Goal: Understand process/instructions: Learn about a topic

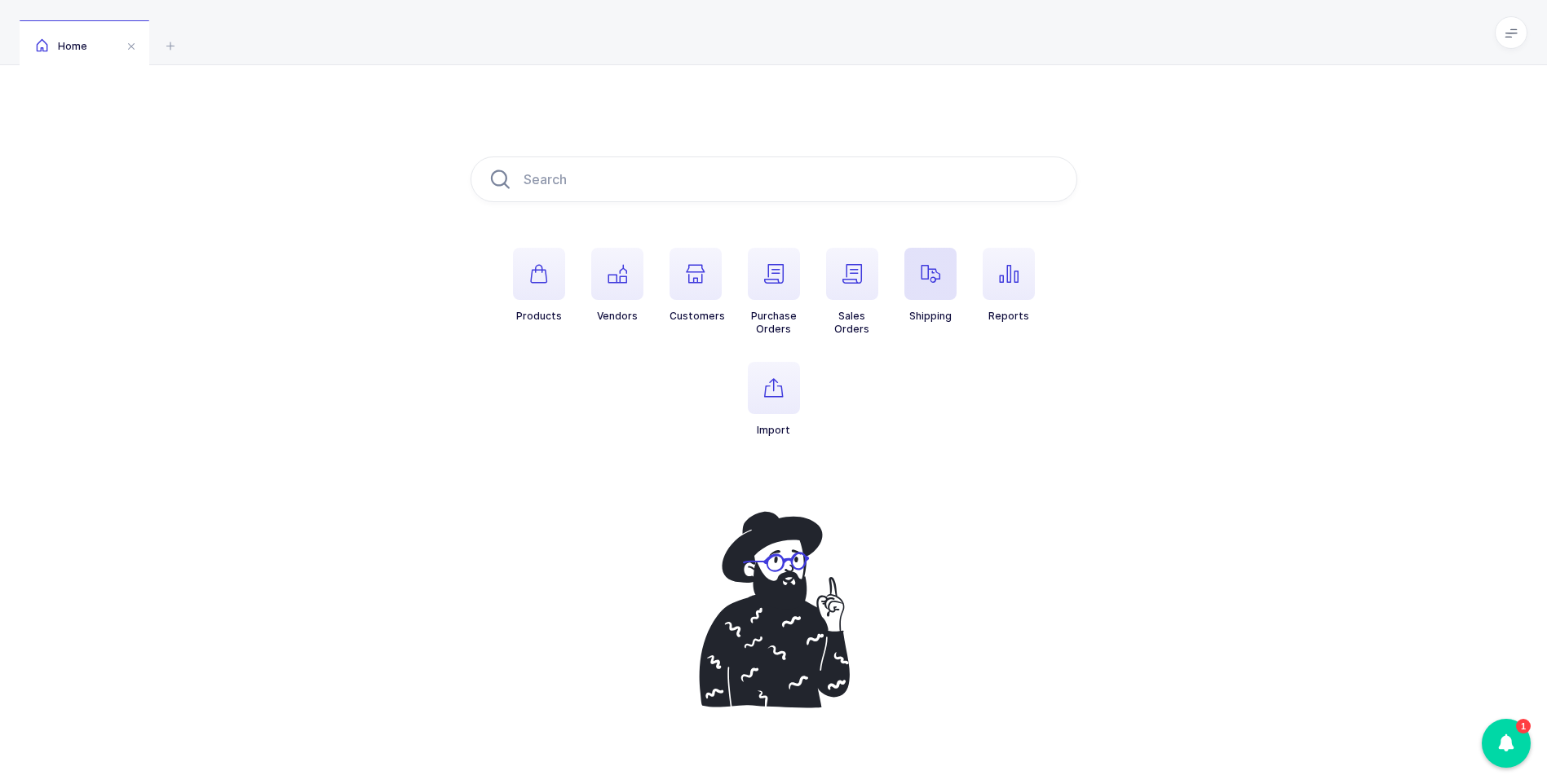
click at [944, 274] on span "button" at bounding box center [930, 273] width 52 height 52
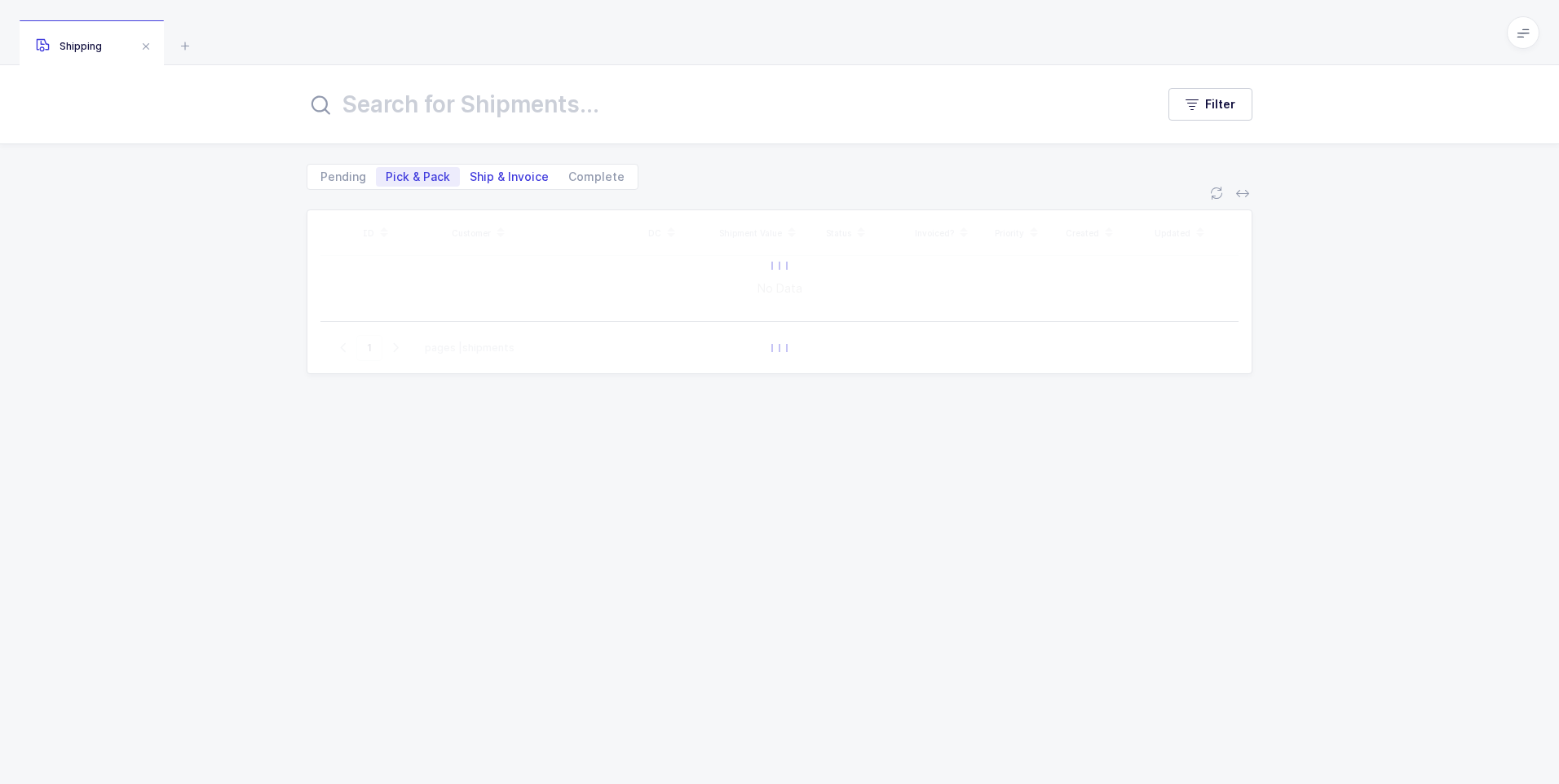
click at [504, 179] on span "Ship & Invoice" at bounding box center [508, 177] width 79 height 12
click at [470, 178] on input "Ship & Invoice" at bounding box center [465, 172] width 11 height 11
radio input "true"
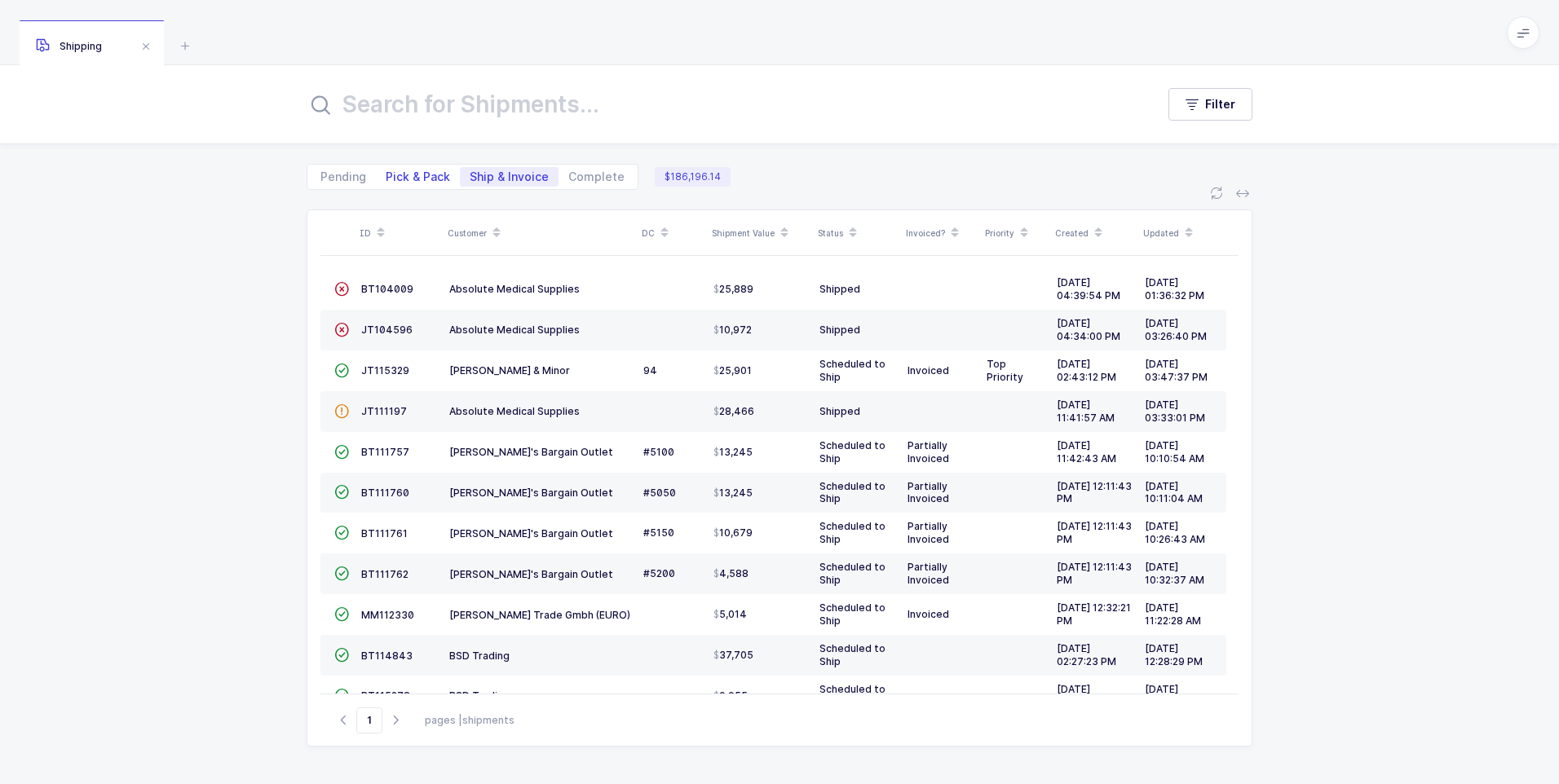
click at [414, 172] on span "Pick & Pack" at bounding box center [418, 177] width 65 height 12
click at [386, 172] on input "Pick & Pack" at bounding box center [380, 172] width 11 height 11
radio input "true"
radio input "false"
